Goal: Information Seeking & Learning: Obtain resource

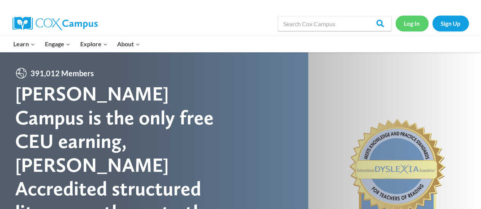
click at [411, 27] on link "Log In" at bounding box center [411, 24] width 33 height 16
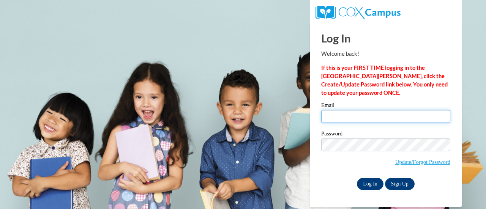
type input "mr.nathan.thompson@gmail.com"
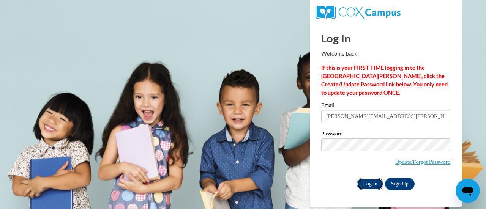
click at [370, 183] on input "Log In" at bounding box center [370, 184] width 27 height 12
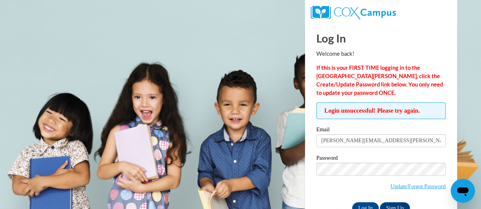
scroll to position [21, 0]
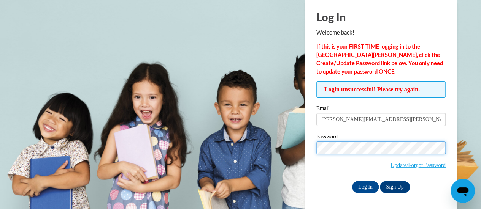
click at [352, 181] on input "Log In" at bounding box center [365, 187] width 27 height 12
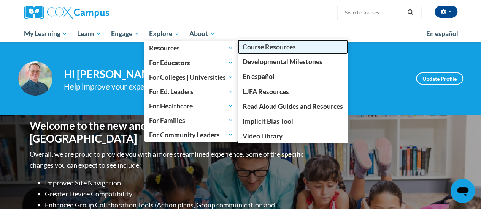
click at [266, 49] on span "Course Resources" at bounding box center [268, 47] width 53 height 8
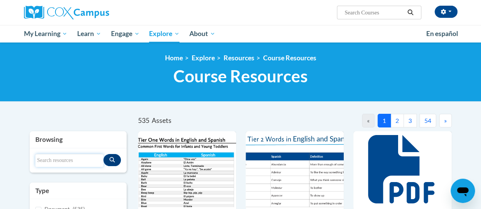
click at [90, 160] on input "Search resources" at bounding box center [69, 160] width 68 height 13
click at [67, 163] on input "fidelity" at bounding box center [69, 160] width 68 height 13
type input "fidelity form"
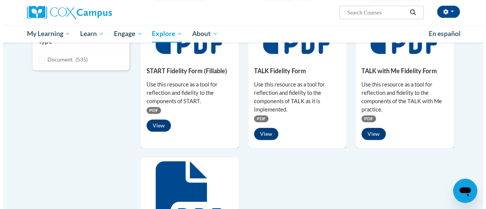
scroll to position [142, 0]
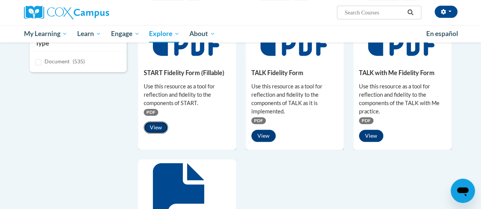
click at [159, 122] on button "View" at bounding box center [156, 128] width 24 height 12
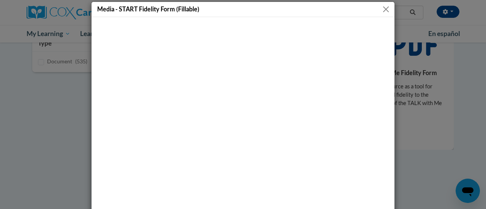
scroll to position [4, 0]
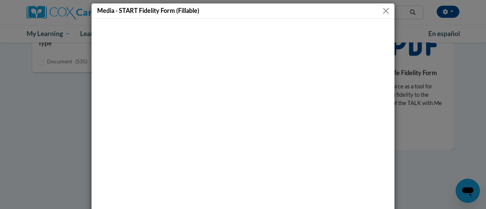
click at [381, 13] on button "Close" at bounding box center [385, 10] width 9 height 9
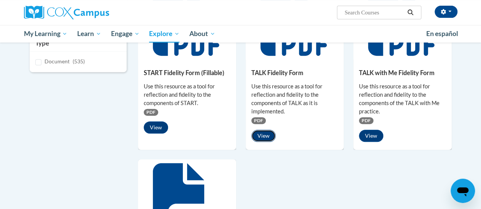
click at [261, 135] on button "View" at bounding box center [263, 136] width 24 height 12
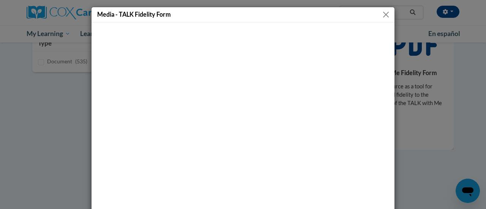
click at [382, 17] on button "Close" at bounding box center [385, 14] width 9 height 9
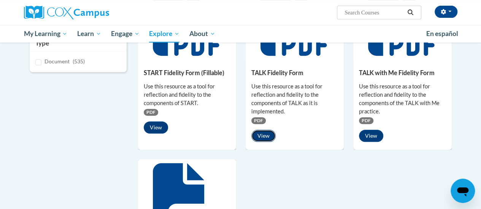
click at [269, 136] on button "View" at bounding box center [263, 136] width 24 height 12
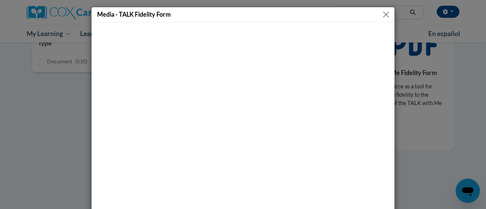
click at [383, 12] on button "Close" at bounding box center [385, 14] width 9 height 9
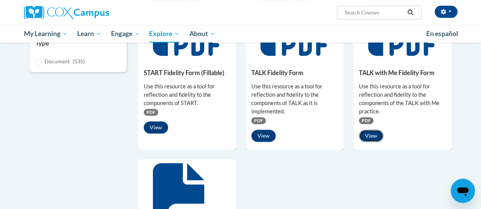
click at [378, 137] on button "View" at bounding box center [371, 136] width 24 height 12
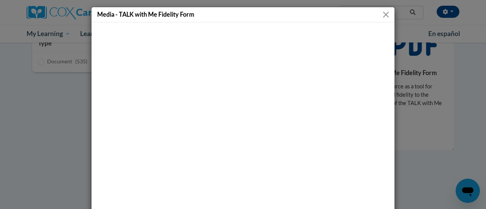
click at [381, 15] on button "Close" at bounding box center [385, 14] width 9 height 9
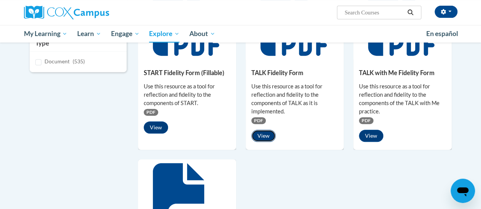
click at [267, 135] on button "View" at bounding box center [263, 136] width 24 height 12
